Goal: Book appointment/travel/reservation

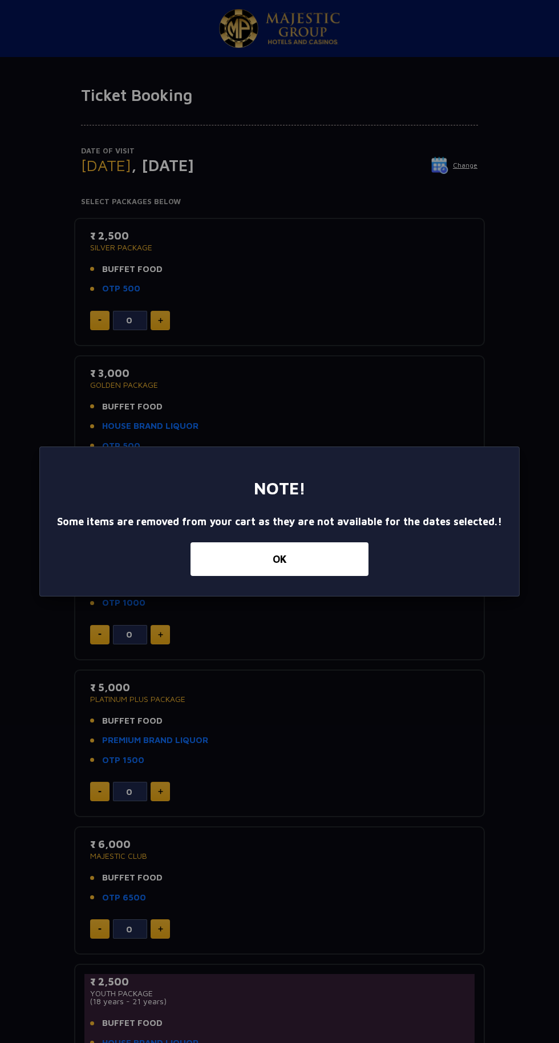
click at [326, 572] on button "OK" at bounding box center [280, 560] width 178 height 34
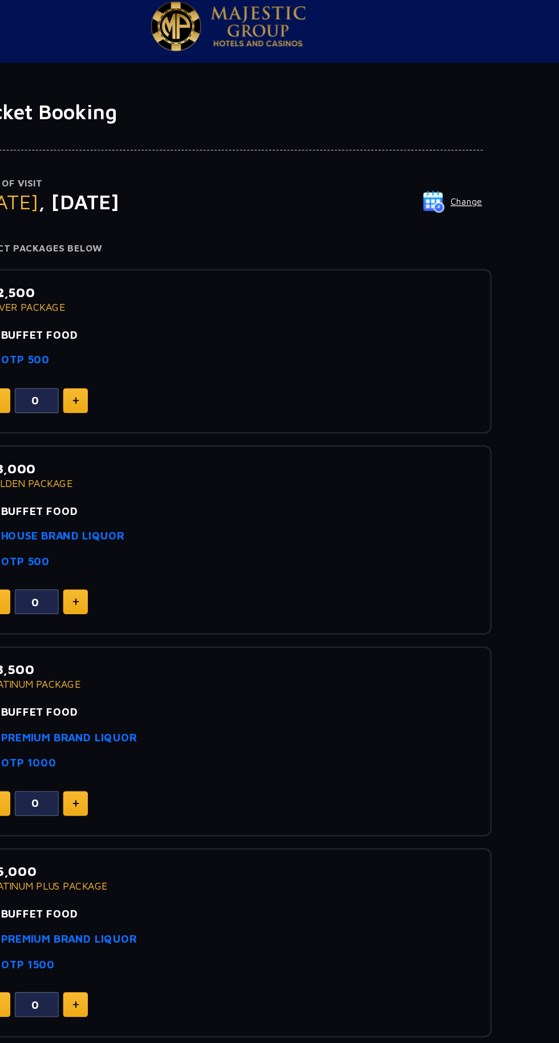
click at [473, 167] on button "Change" at bounding box center [454, 165] width 47 height 18
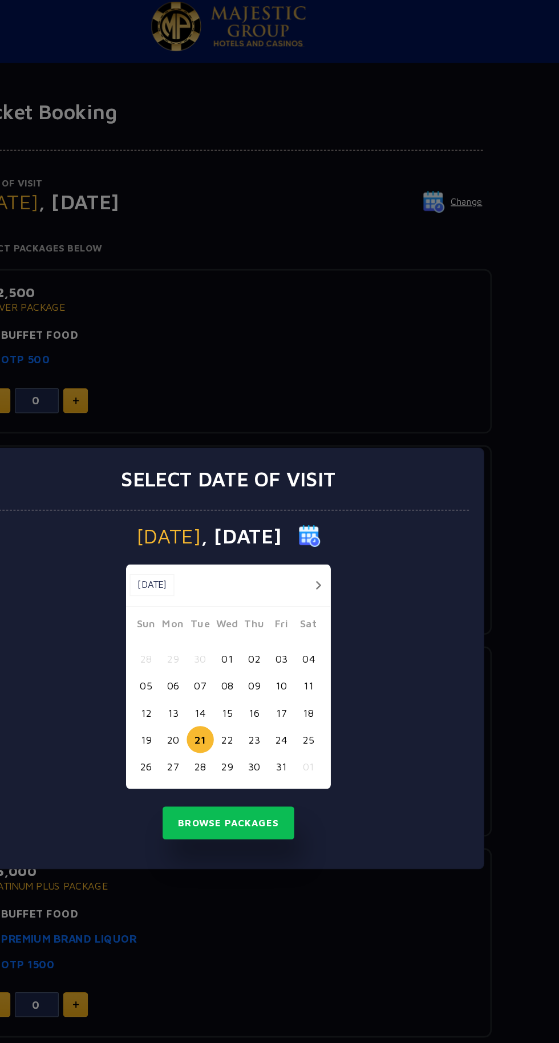
click at [257, 606] on button "28" at bounding box center [257, 606] width 21 height 21
click at [257, 650] on button "Browse Packages" at bounding box center [279, 650] width 103 height 26
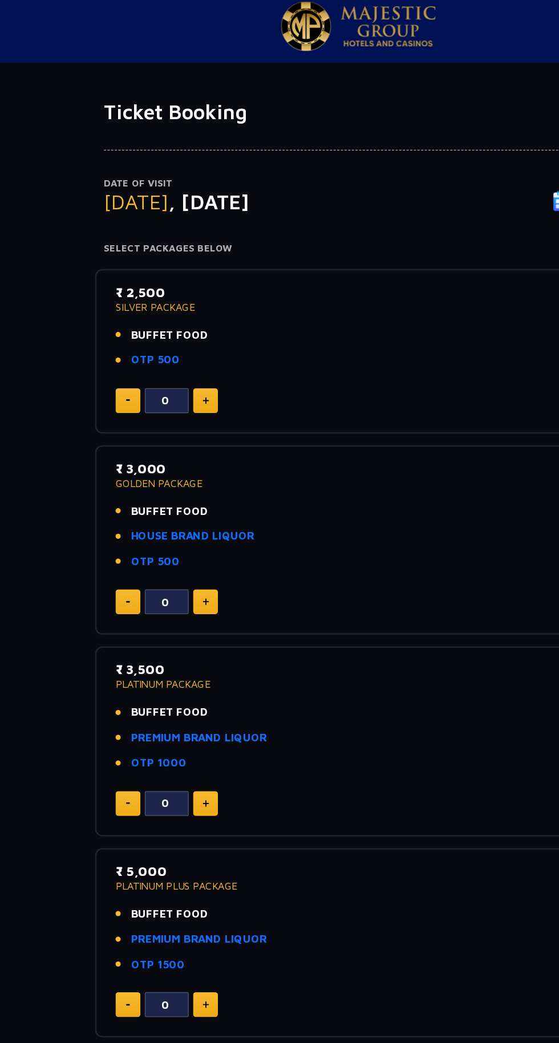
click at [160, 320] on img at bounding box center [160, 321] width 5 height 6
click at [160, 322] on img at bounding box center [160, 321] width 5 height 6
click at [161, 323] on img at bounding box center [160, 321] width 5 height 6
click at [160, 320] on img at bounding box center [160, 321] width 5 height 6
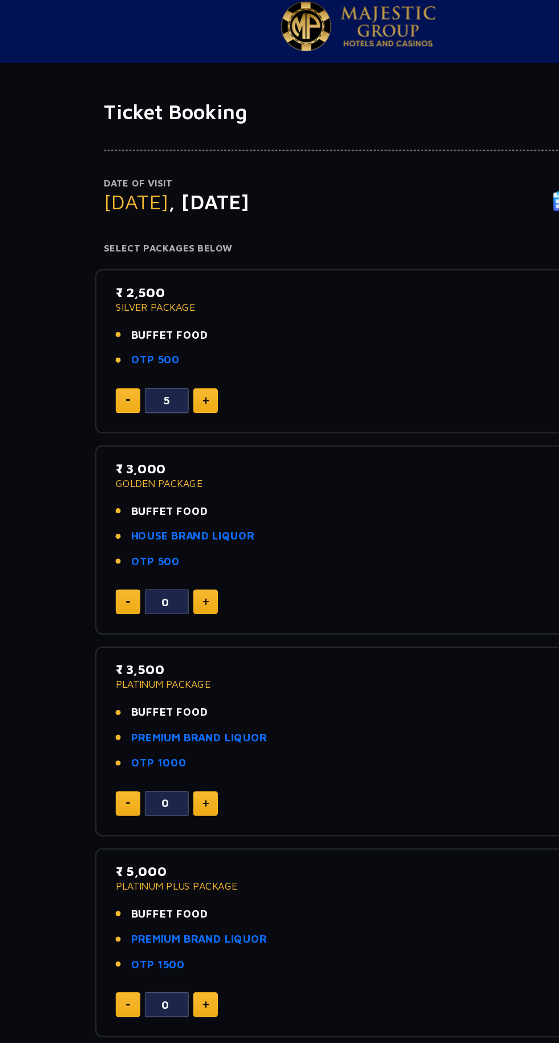
click at [160, 320] on img at bounding box center [160, 321] width 5 height 6
type input "7"
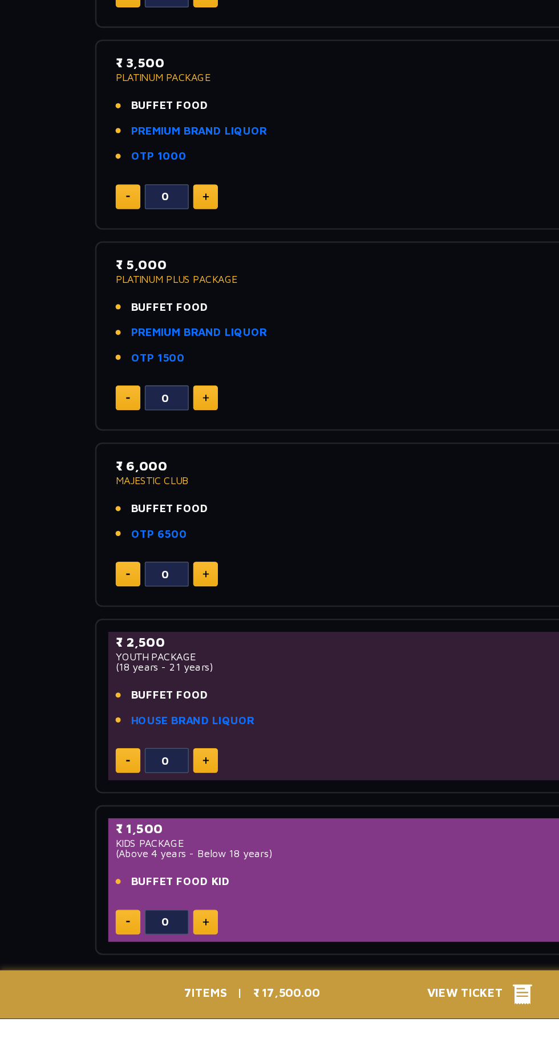
scroll to position [246, 0]
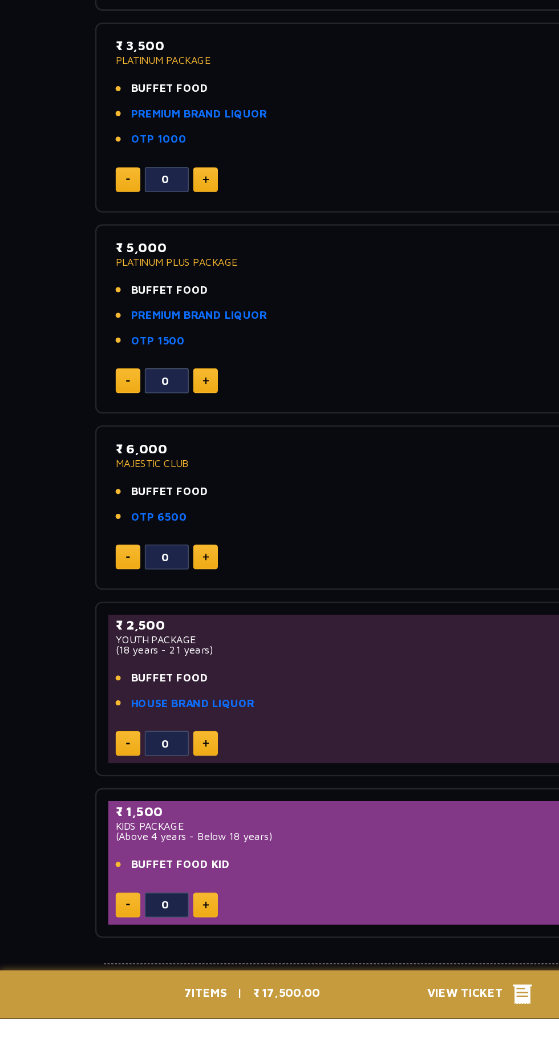
click at [160, 829] on img at bounding box center [160, 829] width 5 height 6
click at [100, 829] on img at bounding box center [99, 829] width 3 height 2
type input "0"
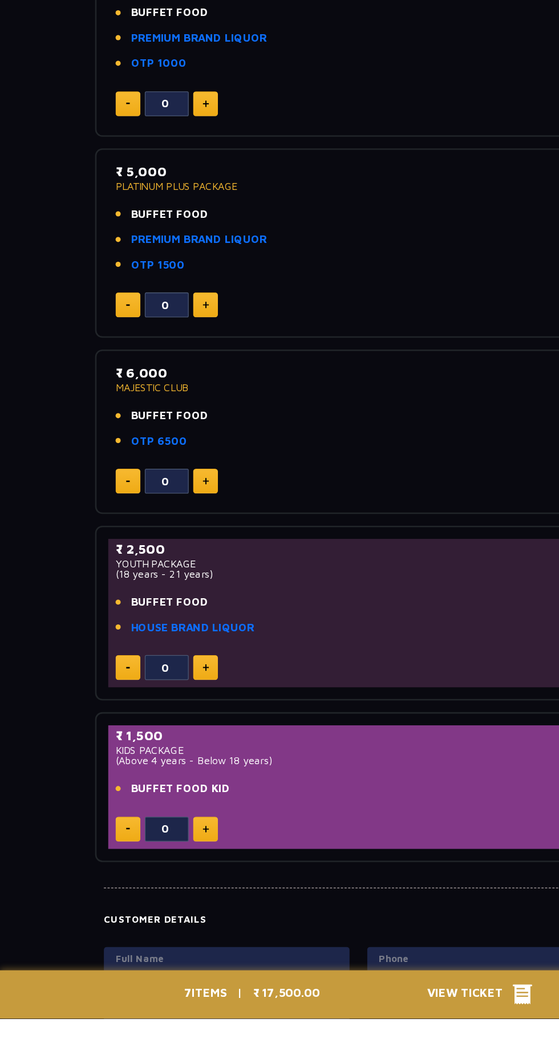
scroll to position [305, 0]
click at [161, 894] on img at bounding box center [160, 896] width 5 height 6
click at [160, 895] on img at bounding box center [160, 896] width 5 height 6
type input "2"
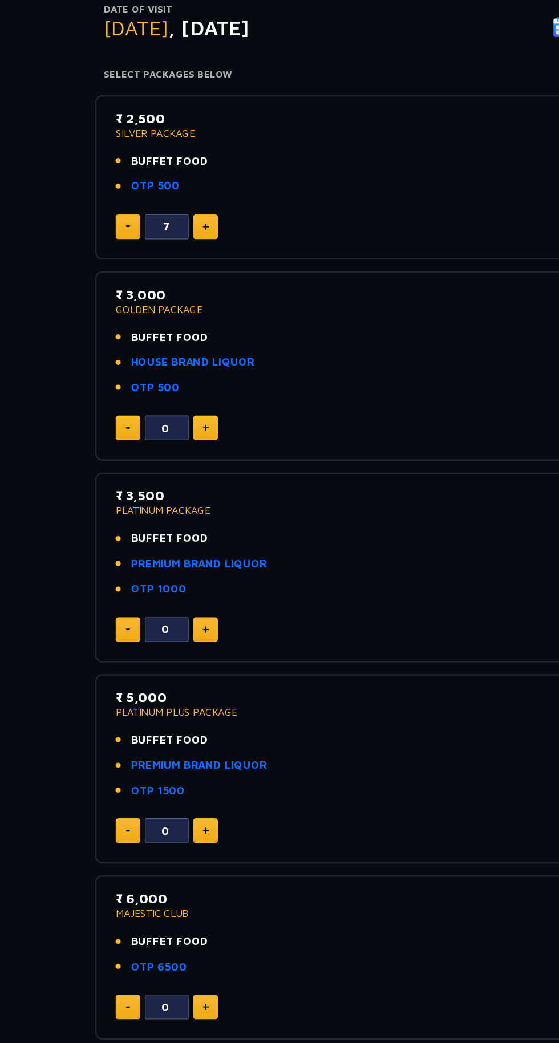
scroll to position [0, 0]
